Goal: Use online tool/utility: Utilize a website feature to perform a specific function

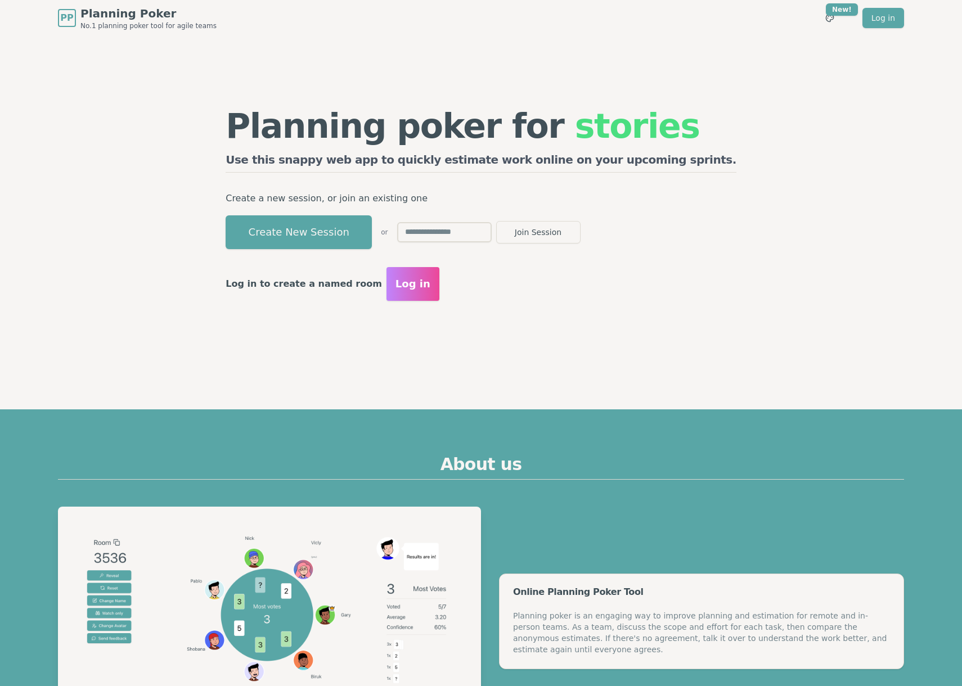
click at [372, 224] on button "Create New Session" at bounding box center [299, 232] width 146 height 34
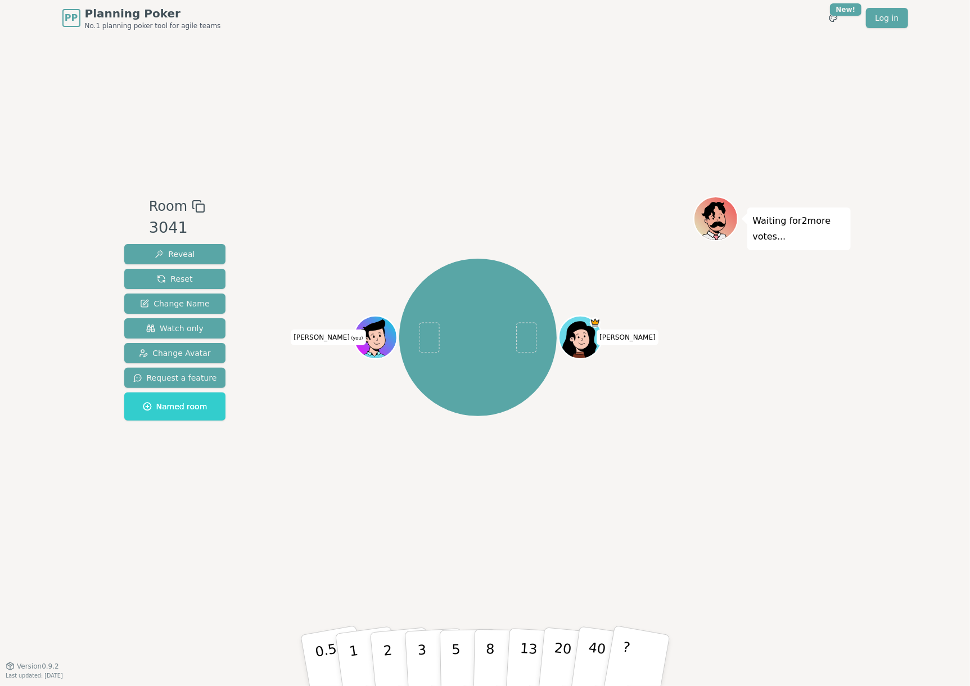
click at [345, 129] on div "Room 3041 Reveal Reset Change Name Watch only Change Avatar Request a feature N…" at bounding box center [485, 351] width 731 height 630
click at [784, 398] on div "Waiting for 2 more votes..." at bounding box center [773, 350] width 158 height 309
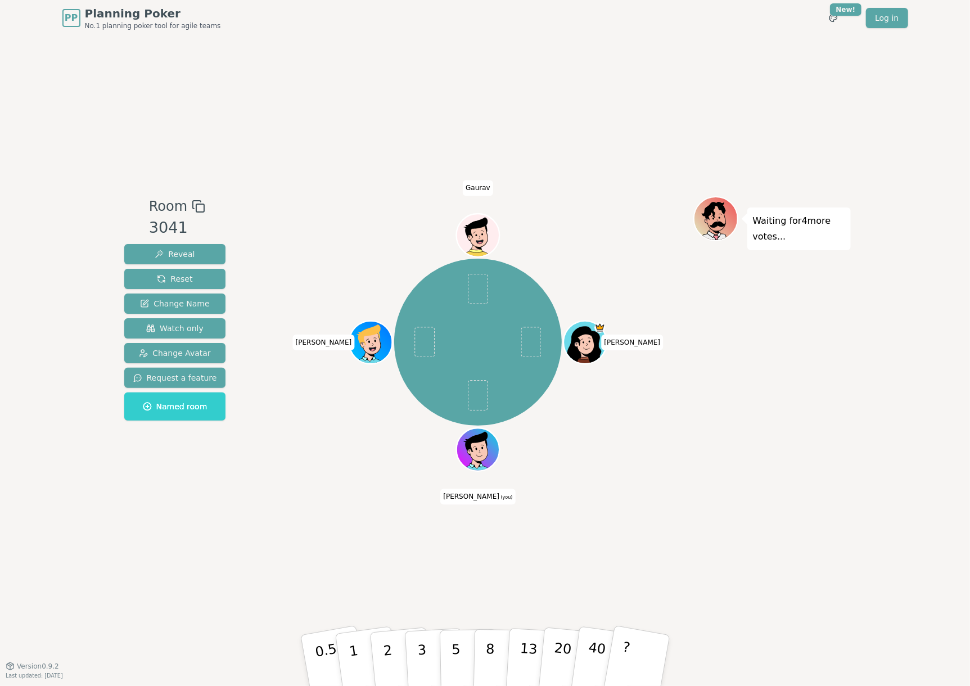
click at [826, 497] on div "Waiting for 4 more votes..." at bounding box center [773, 350] width 158 height 309
click at [401, 665] on button "2" at bounding box center [400, 661] width 64 height 89
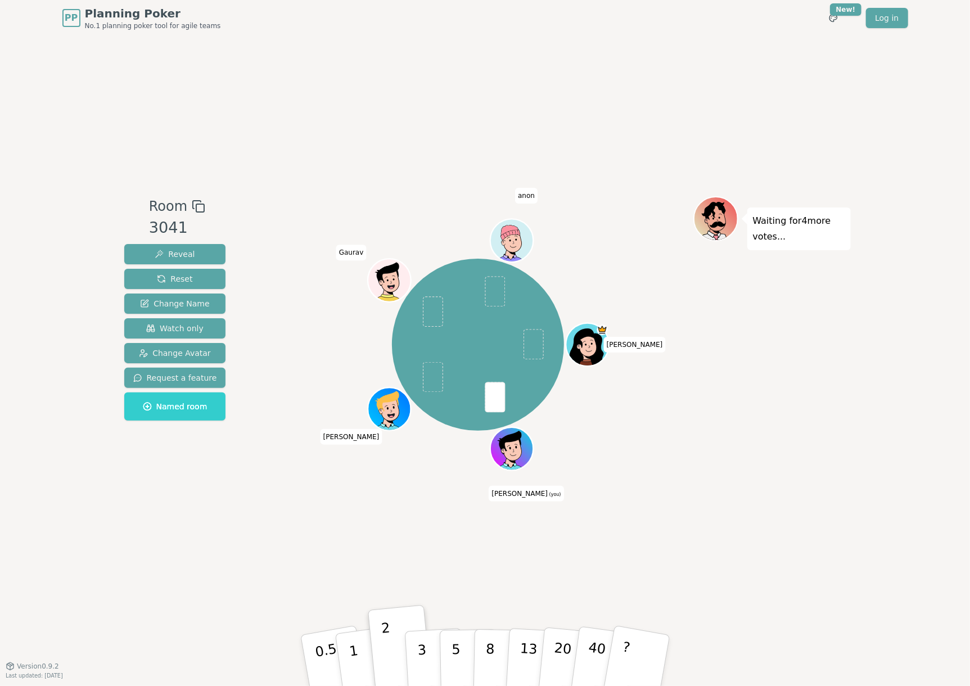
click at [902, 447] on div "PP Planning Poker No.1 planning poker tool for agile teams Toggle theme New! Lo…" at bounding box center [485, 343] width 970 height 686
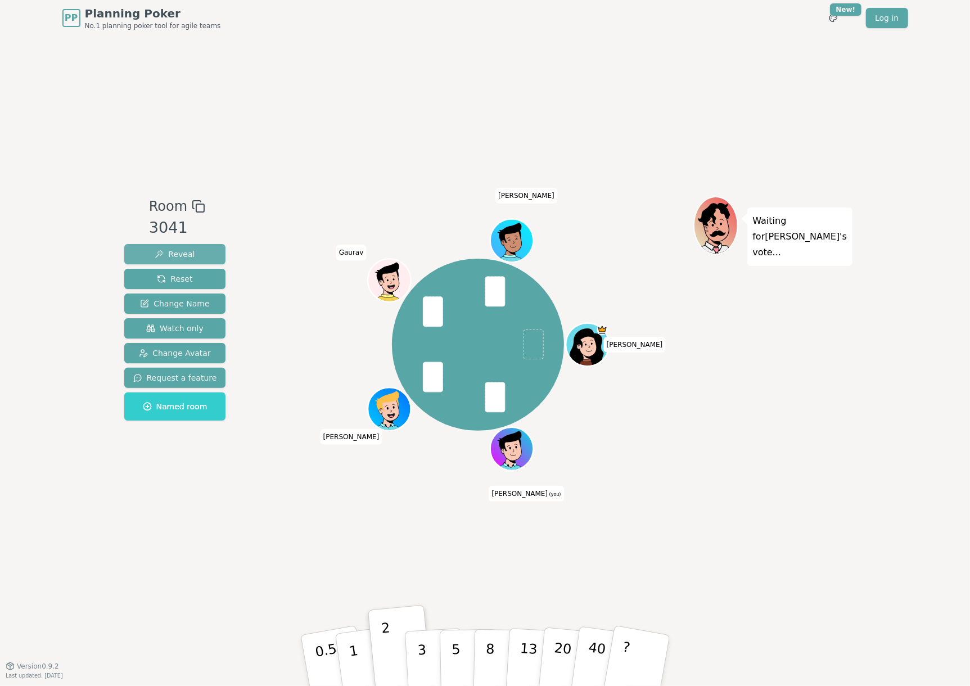
click at [186, 259] on span "Reveal" at bounding box center [175, 254] width 40 height 11
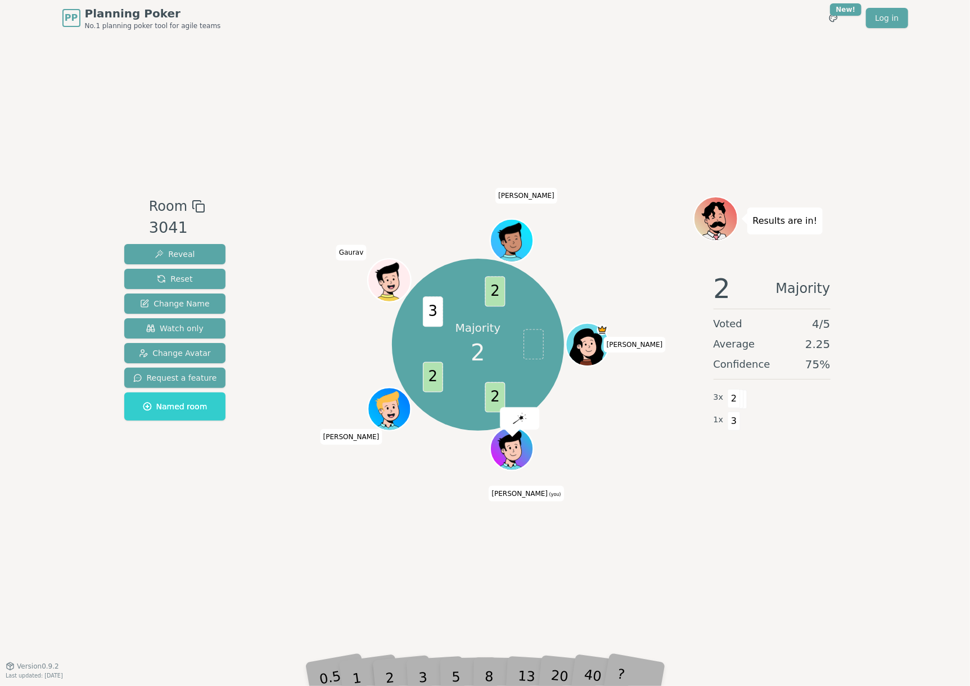
click at [792, 531] on div "Room 3041 Reveal Reset Change Name Watch only Change Avatar Request a feature N…" at bounding box center [485, 351] width 731 height 630
